Goal: Task Accomplishment & Management: Manage account settings

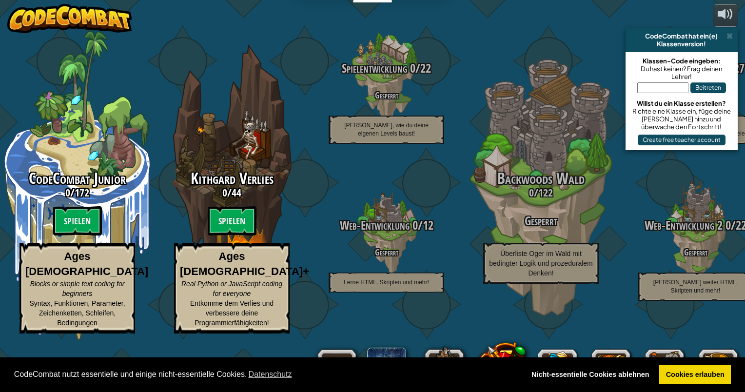
select select "de-DE"
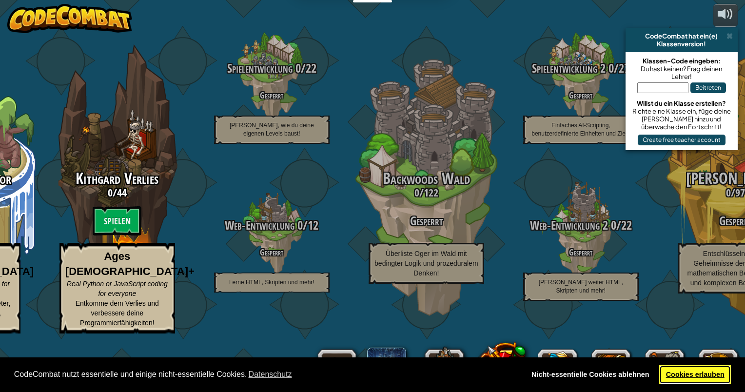
click at [688, 376] on link "Cookies erlauben" at bounding box center [695, 375] width 72 height 20
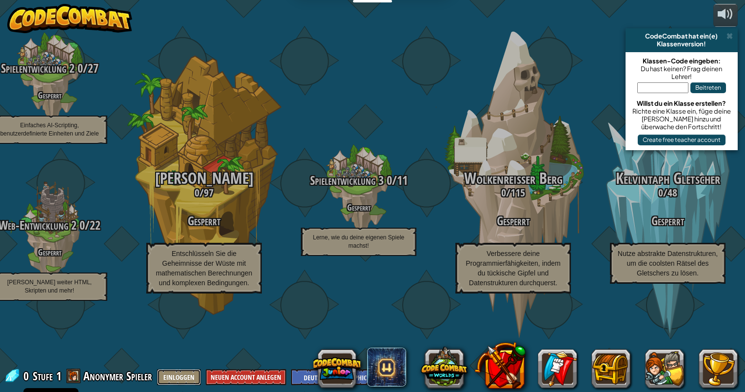
click at [190, 376] on button "Einloggen" at bounding box center [179, 377] width 44 height 16
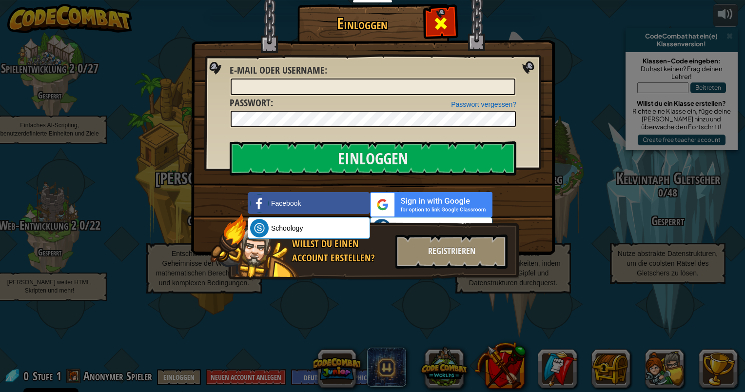
drag, startPoint x: 439, startPoint y: 14, endPoint x: 446, endPoint y: 20, distance: 9.0
click at [446, 20] on div at bounding box center [440, 22] width 31 height 31
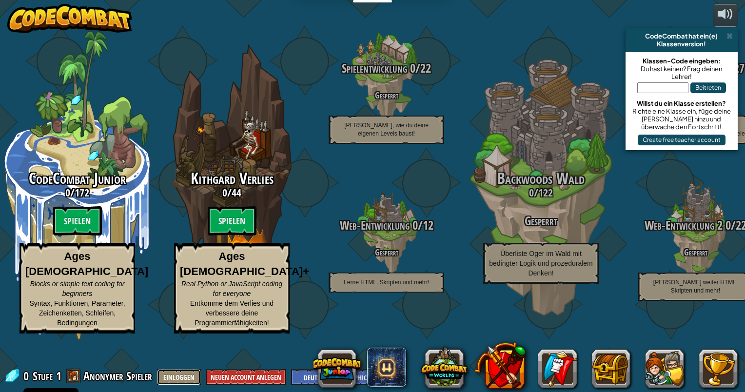
click at [178, 380] on button "Einloggen" at bounding box center [179, 377] width 44 height 16
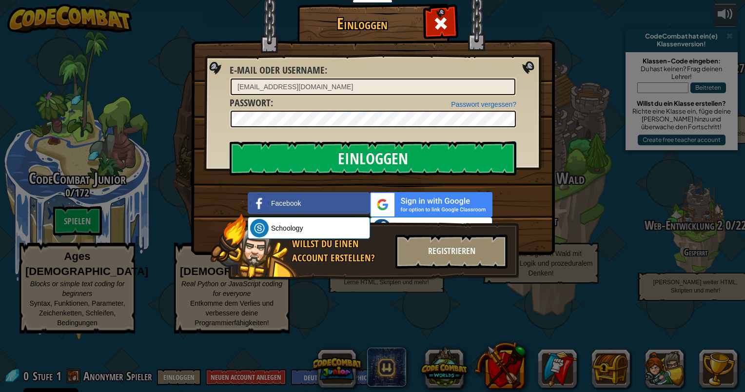
click at [273, 109] on div "Passwort vergessen? Passwort :" at bounding box center [373, 112] width 287 height 33
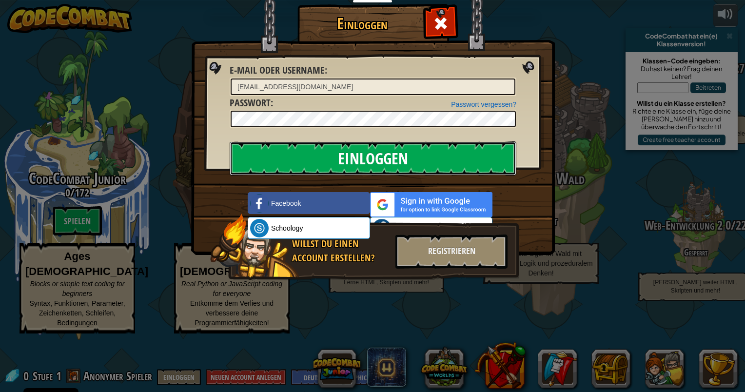
click at [490, 153] on input "Einloggen" at bounding box center [373, 158] width 287 height 34
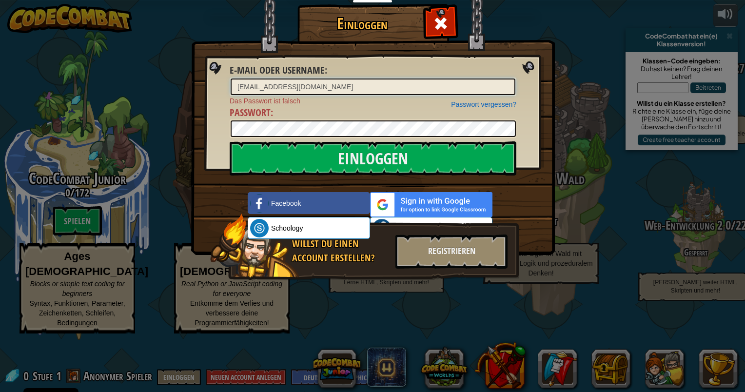
click at [241, 87] on input "[EMAIL_ADDRESS][DOMAIN_NAME]" at bounding box center [373, 87] width 285 height 17
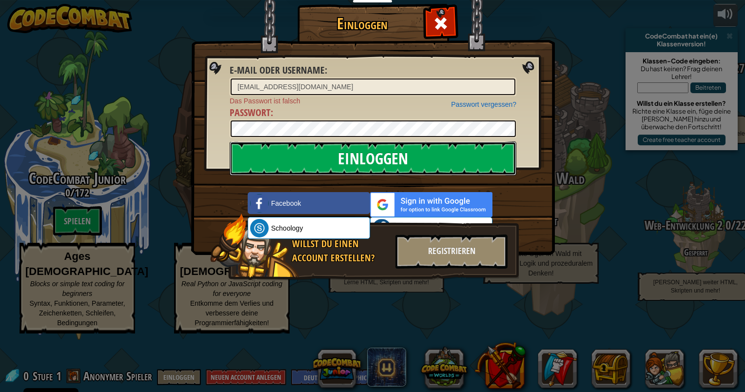
drag, startPoint x: 271, startPoint y: 152, endPoint x: 263, endPoint y: 151, distance: 7.4
click at [265, 152] on input "Einloggen" at bounding box center [373, 158] width 287 height 34
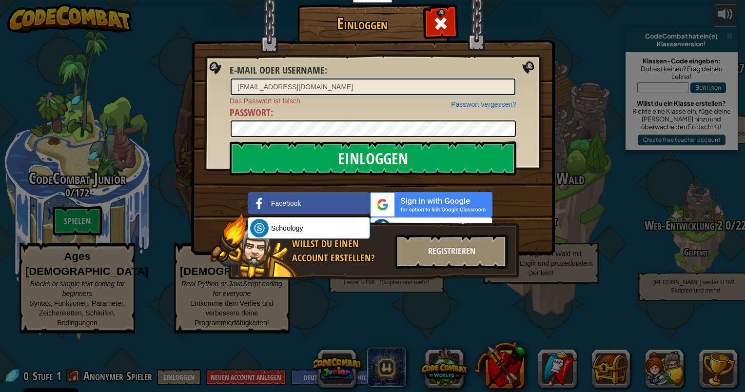
click at [242, 86] on input "[EMAIL_ADDRESS][DOMAIN_NAME]" at bounding box center [373, 87] width 285 height 17
type input "[EMAIL_ADDRESS][DOMAIN_NAME]"
click at [399, 121] on div "Passwort vergessen? Das Passwort ist falsch Passwort :" at bounding box center [373, 117] width 287 height 42
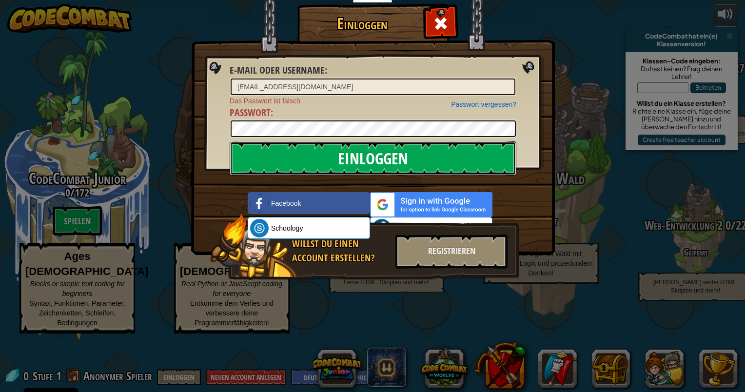
click at [374, 147] on input "Einloggen" at bounding box center [373, 158] width 287 height 34
click at [420, 157] on input "Einloggen" at bounding box center [373, 158] width 287 height 34
click at [377, 158] on input "Einloggen" at bounding box center [373, 158] width 287 height 34
